Goal: Navigation & Orientation: Find specific page/section

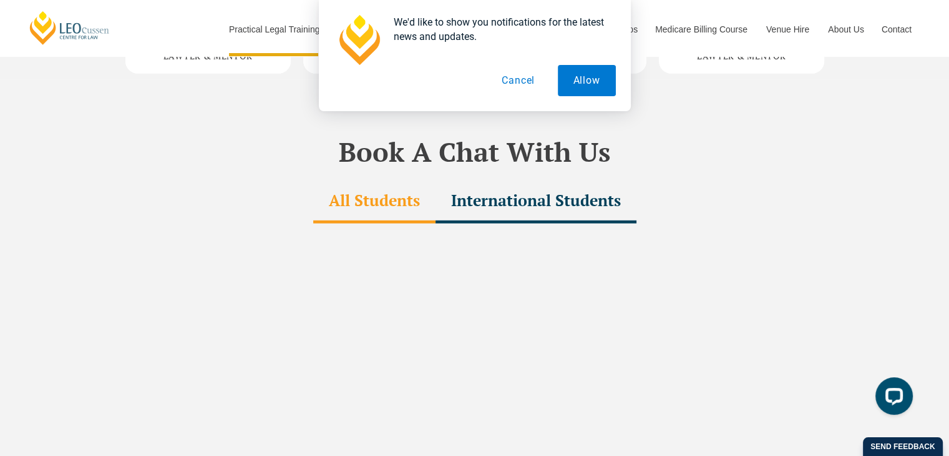
click at [554, 180] on div "International Students" at bounding box center [536, 202] width 201 height 44
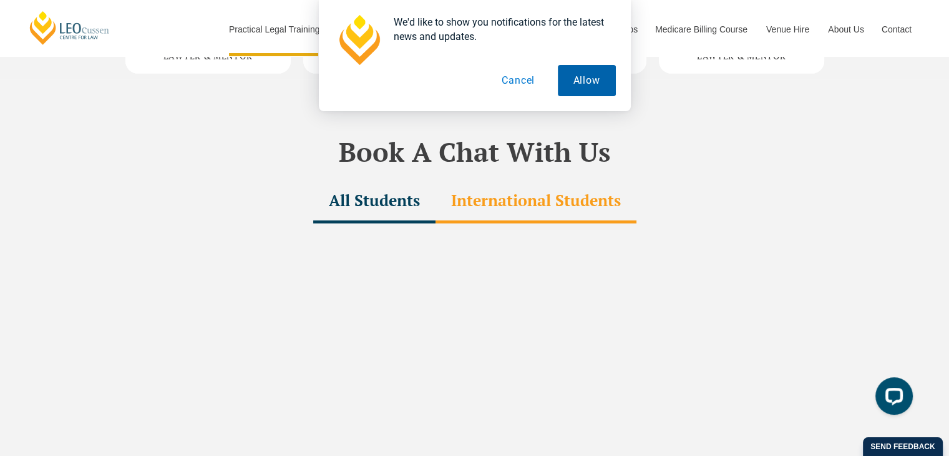
click at [584, 73] on button "Allow" at bounding box center [587, 80] width 58 height 31
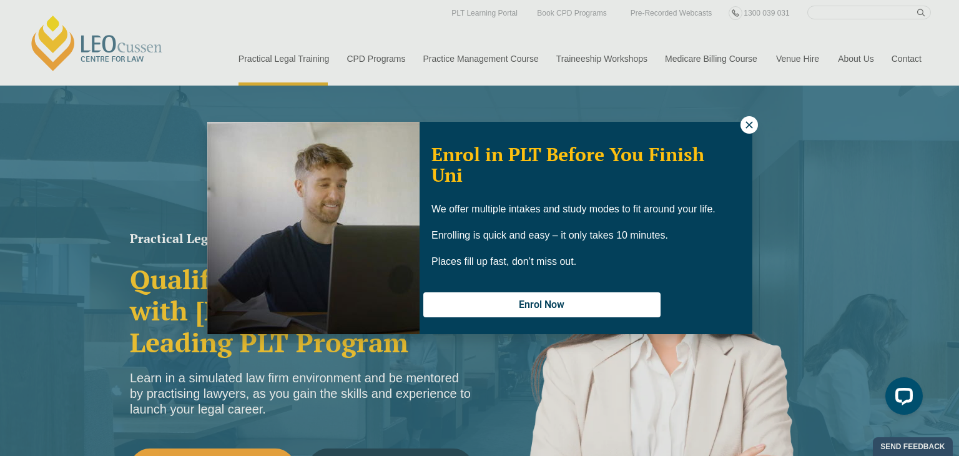
click at [755, 128] on button at bounding box center [748, 124] width 17 height 17
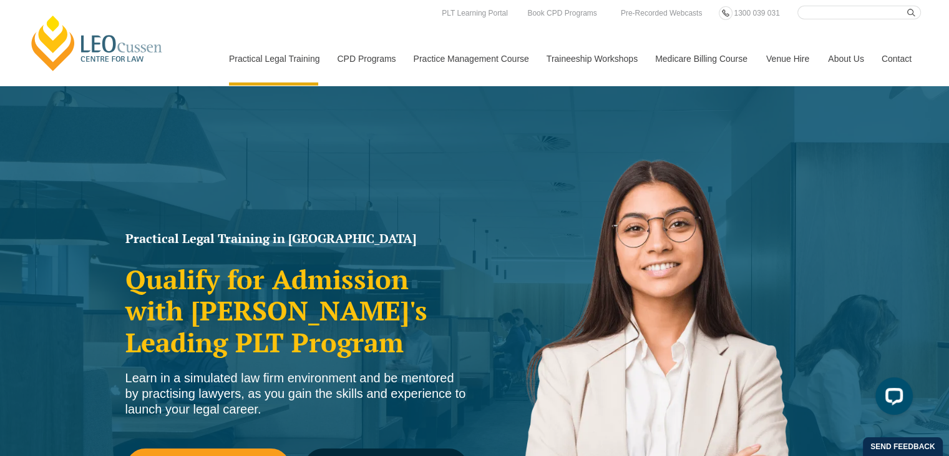
click at [801, 59] on link "Venue Hire" at bounding box center [788, 59] width 62 height 54
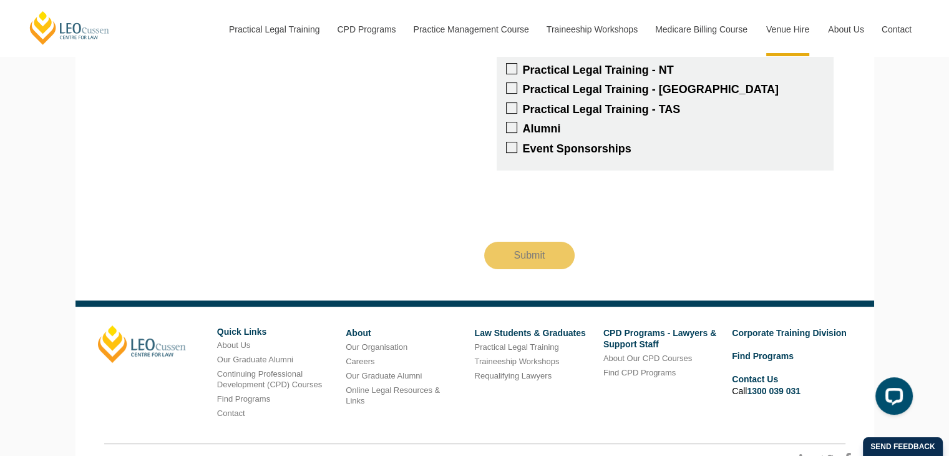
scroll to position [5052, 0]
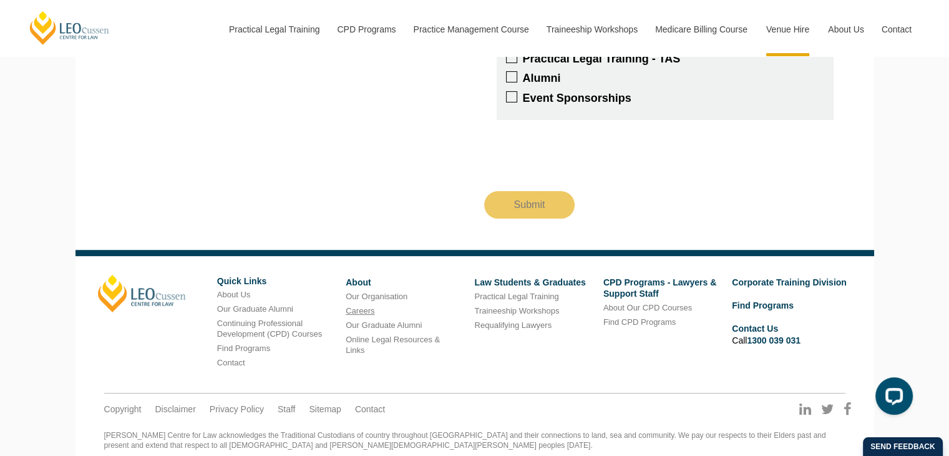
click at [373, 306] on link "Careers" at bounding box center [360, 310] width 29 height 9
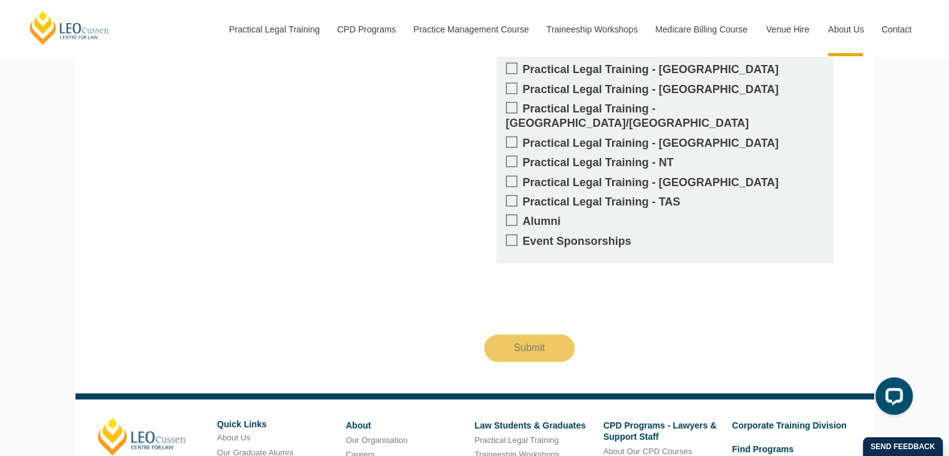
scroll to position [2096, 0]
